Goal: Check status: Check status

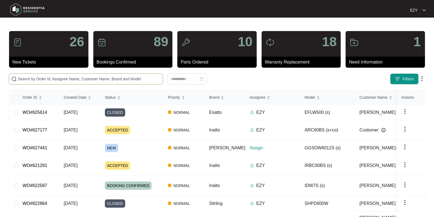
click at [76, 81] on input "text" at bounding box center [89, 79] width 143 height 6
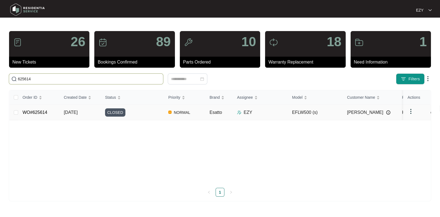
type input "625614"
click at [145, 109] on div "CLOSED" at bounding box center [134, 112] width 59 height 8
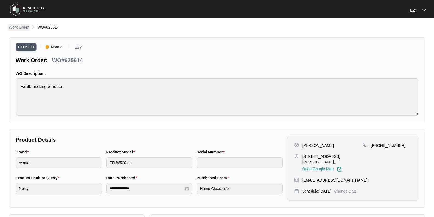
click at [16, 29] on p "Work Order" at bounding box center [19, 26] width 20 height 5
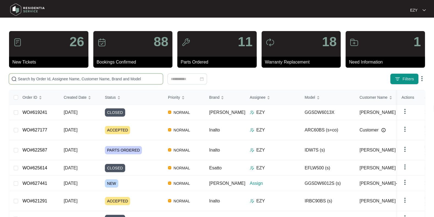
click at [115, 79] on input "text" at bounding box center [89, 79] width 143 height 6
paste input "624732"
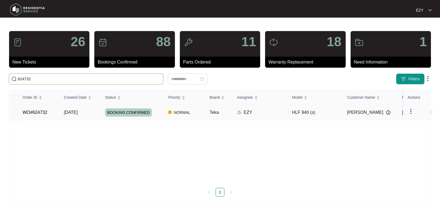
type input "624732"
click at [158, 111] on div "BOOKING CONFIRMED" at bounding box center [134, 112] width 59 height 8
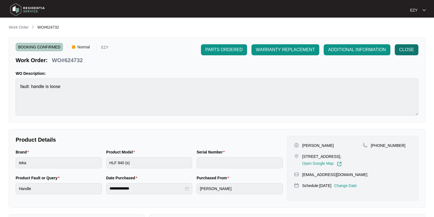
click at [407, 50] on span "CLOSE" at bounding box center [407, 49] width 15 height 7
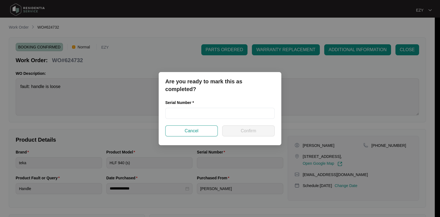
click at [211, 121] on div "Serial Number *" at bounding box center [220, 112] width 114 height 26
click at [209, 118] on input "text" at bounding box center [219, 113] width 109 height 11
paste input "TZ249B06861"
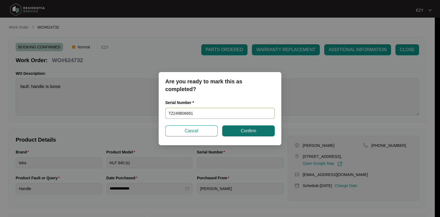
type input "TZ249B06861"
click at [243, 131] on span "Confirm" at bounding box center [247, 130] width 15 height 7
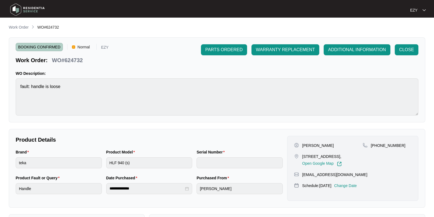
type input "TZ249B06861"
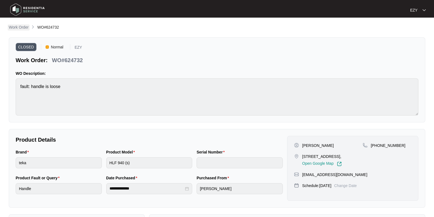
click at [24, 30] on p "Work Order" at bounding box center [19, 26] width 20 height 5
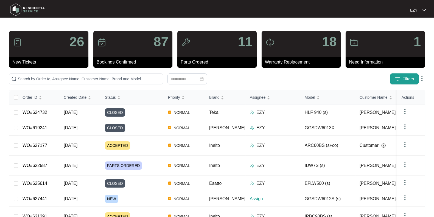
click at [407, 79] on span "Filters" at bounding box center [409, 79] width 12 height 6
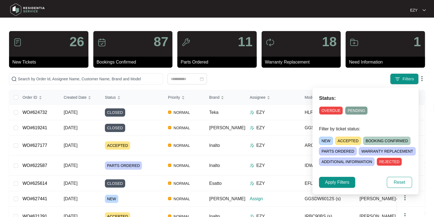
click at [326, 144] on span "NEW" at bounding box center [326, 141] width 14 height 8
click at [334, 182] on span "Apply Filters" at bounding box center [337, 182] width 24 height 7
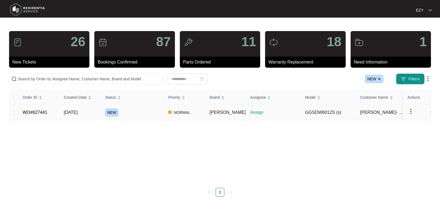
click at [154, 108] on div "NEW" at bounding box center [134, 112] width 59 height 8
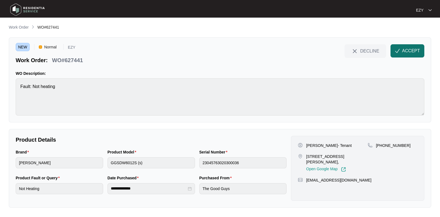
click at [414, 46] on button "ACCEPT" at bounding box center [407, 50] width 34 height 13
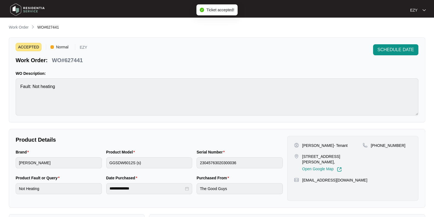
click at [73, 58] on p "WO#627441" at bounding box center [67, 60] width 31 height 8
copy div "WO#627441 SCHEDULE DATE"
click at [306, 157] on p "[STREET_ADDRESS][PERSON_NAME]," at bounding box center [333, 159] width 60 height 11
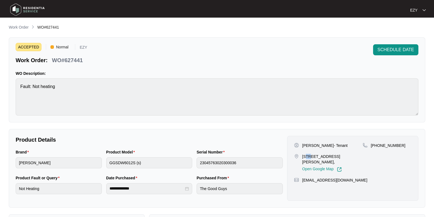
click at [306, 157] on p "[STREET_ADDRESS][PERSON_NAME]," at bounding box center [333, 159] width 60 height 11
copy p "[STREET_ADDRESS][PERSON_NAME],"
click at [317, 145] on p "[PERSON_NAME]- Tenant" at bounding box center [325, 145] width 45 height 5
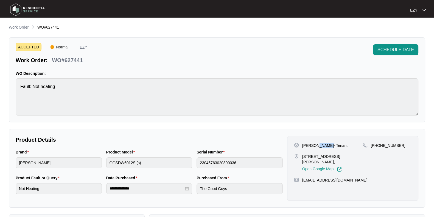
click at [321, 146] on p "[PERSON_NAME]- Tenant" at bounding box center [325, 145] width 45 height 5
drag, startPoint x: 326, startPoint y: 144, endPoint x: 303, endPoint y: 144, distance: 23.6
click at [303, 144] on p "[PERSON_NAME]- Tenant" at bounding box center [325, 145] width 45 height 5
copy p "[PERSON_NAME]"
drag, startPoint x: 401, startPoint y: 146, endPoint x: 378, endPoint y: 145, distance: 22.8
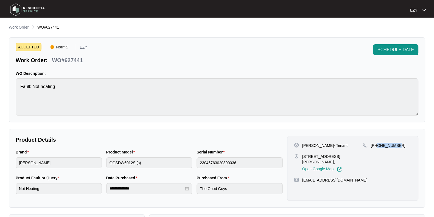
click at [378, 145] on div "[PHONE_NUMBER]" at bounding box center [387, 145] width 49 height 5
copy p "478831887"
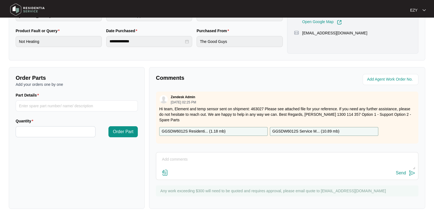
scroll to position [2, 0]
click at [213, 128] on p "GGSDW6012S Residenti... ( 1.18 mb )" at bounding box center [194, 131] width 64 height 6
click at [297, 128] on p "GGSDW6012S Service M... ( 10.89 mb )" at bounding box center [306, 131] width 67 height 6
drag, startPoint x: 174, startPoint y: 105, endPoint x: 263, endPoint y: 106, distance: 89.0
click at [263, 106] on p "Hi team, Element and temp sensor sent on shipment: 463027 Please see attached f…" at bounding box center [287, 114] width 256 height 16
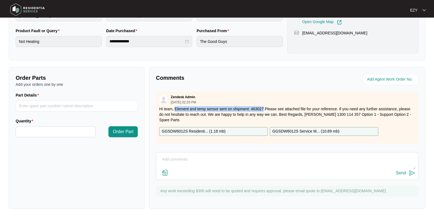
copy p "Element and temp sensor sent on shipment: 463027"
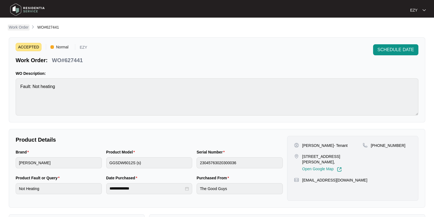
click at [26, 27] on p "Work Order" at bounding box center [19, 26] width 20 height 5
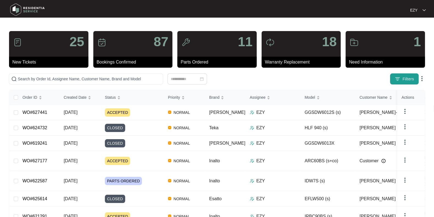
click at [398, 76] on img "button" at bounding box center [397, 78] width 5 height 5
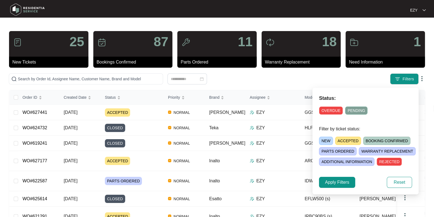
click at [320, 143] on span "NEW" at bounding box center [326, 141] width 14 height 8
click at [335, 183] on span "Apply Filters" at bounding box center [337, 182] width 24 height 7
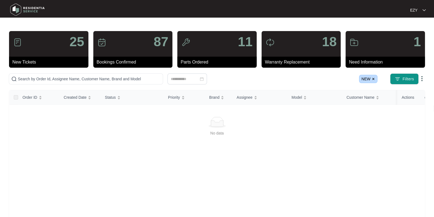
click at [373, 79] on img at bounding box center [373, 78] width 3 height 3
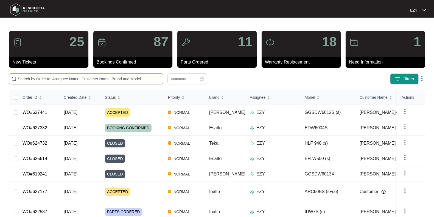
click at [59, 83] on span at bounding box center [86, 78] width 154 height 11
paste input "625421"
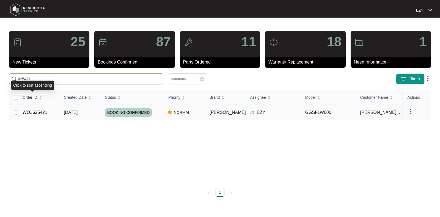
type input "625421"
click at [55, 107] on td "WO#625421" at bounding box center [38, 112] width 41 height 15
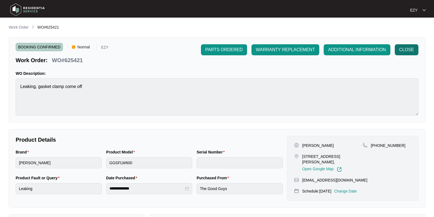
click at [405, 51] on span "CLOSE" at bounding box center [407, 49] width 15 height 7
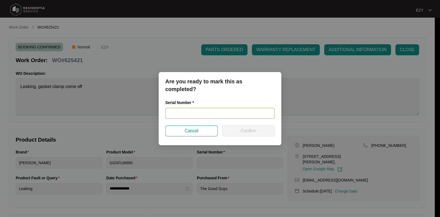
click at [207, 115] on input "text" at bounding box center [219, 113] width 109 height 11
paste input "54014203014B025S00081"
type input "54014203014B025S00081"
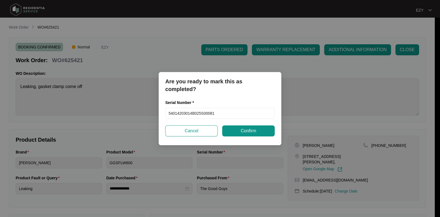
click at [236, 122] on div "Serial Number * 54014203014B025S00081" at bounding box center [220, 112] width 114 height 26
click at [239, 125] on div "Serial Number * 54014203014B025S00081" at bounding box center [220, 112] width 114 height 26
click at [253, 131] on span "Confirm" at bounding box center [247, 130] width 15 height 7
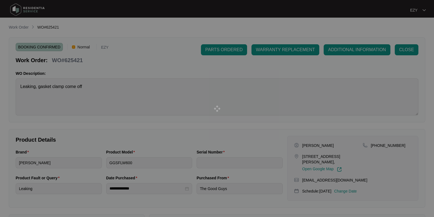
type input "54014203014B025S00081"
